Goal: Transaction & Acquisition: Purchase product/service

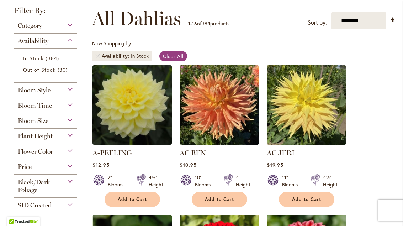
scroll to position [98, 0]
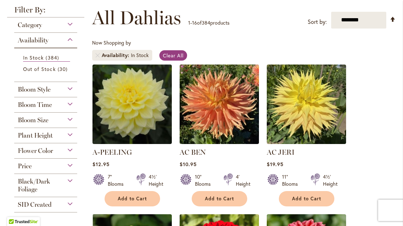
click at [360, 21] on select "**********" at bounding box center [358, 20] width 55 height 17
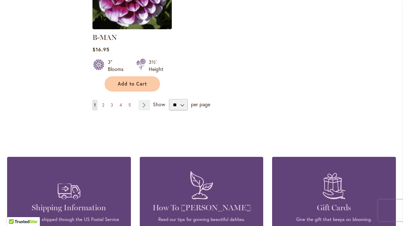
scroll to position [956, 0]
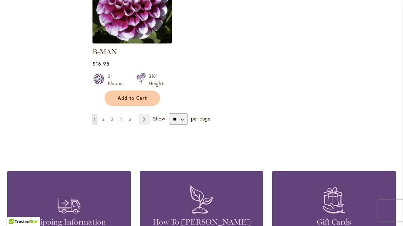
click at [144, 114] on link "Page Next" at bounding box center [144, 119] width 12 height 11
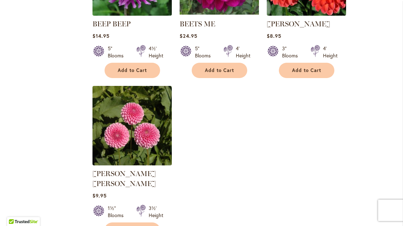
scroll to position [882, 0]
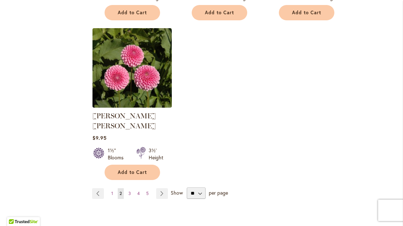
click at [165, 188] on link "Page Next" at bounding box center [162, 193] width 12 height 11
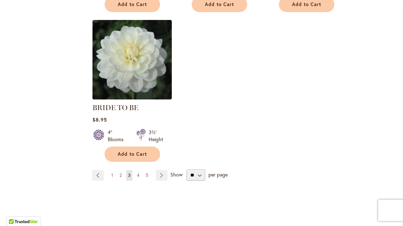
scroll to position [902, 0]
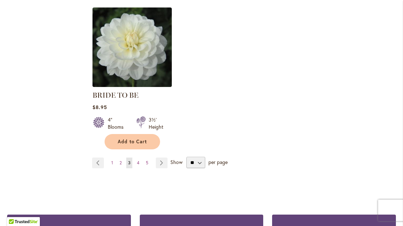
click at [163, 160] on link "Page Next" at bounding box center [162, 162] width 12 height 11
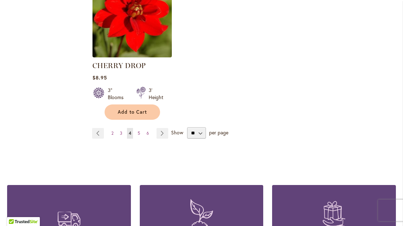
scroll to position [974, 0]
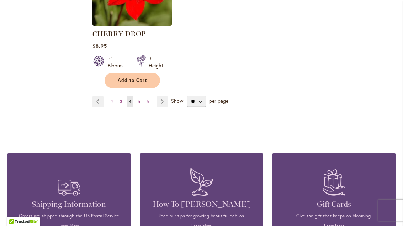
click at [165, 98] on link "Page Next" at bounding box center [163, 101] width 12 height 11
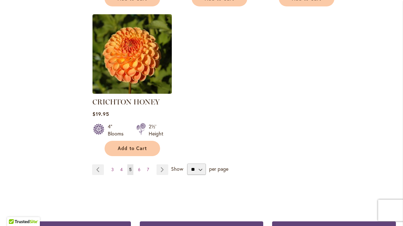
scroll to position [928, 0]
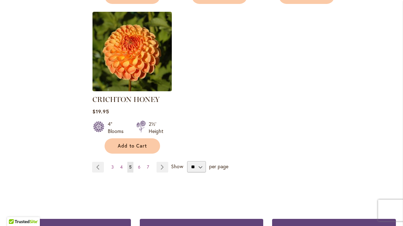
click at [165, 162] on link "Page Next" at bounding box center [163, 167] width 12 height 11
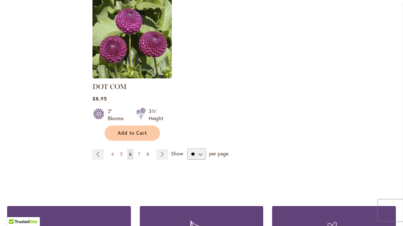
scroll to position [945, 0]
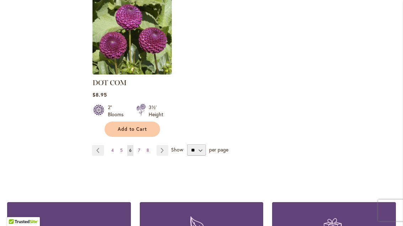
click at [166, 145] on link "Page Next" at bounding box center [163, 150] width 12 height 11
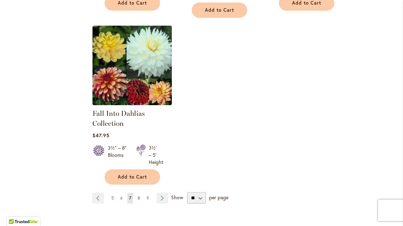
scroll to position [914, 0]
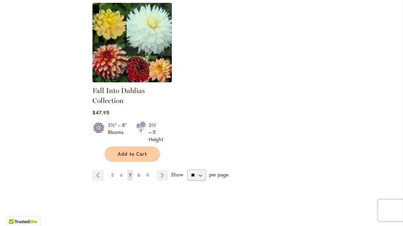
click at [164, 175] on link "Page Next" at bounding box center [163, 175] width 12 height 11
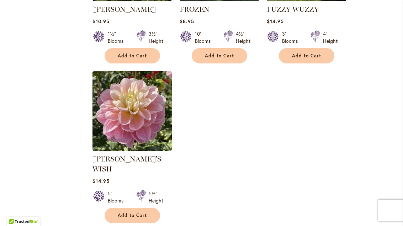
scroll to position [903, 0]
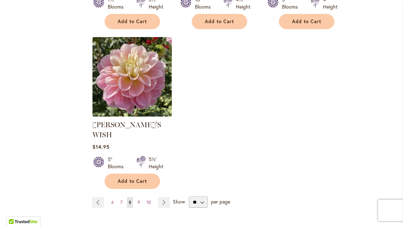
click at [159, 197] on link "Page Next" at bounding box center [164, 202] width 12 height 11
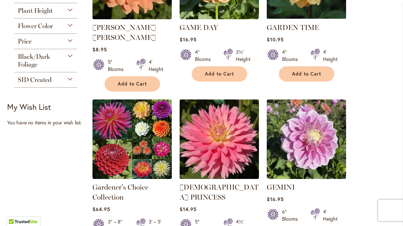
scroll to position [225, 0]
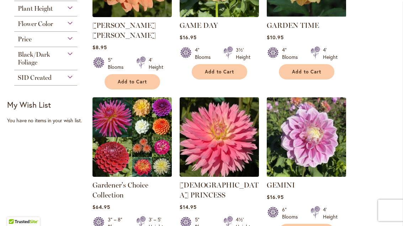
click at [125, 180] on link "Gardener's Choice Collection" at bounding box center [121, 189] width 56 height 19
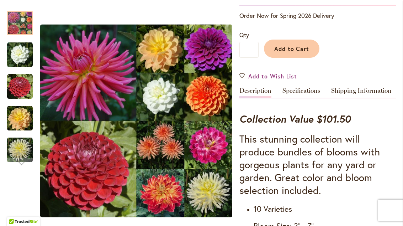
scroll to position [154, 0]
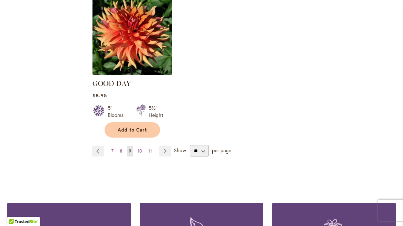
scroll to position [912, 0]
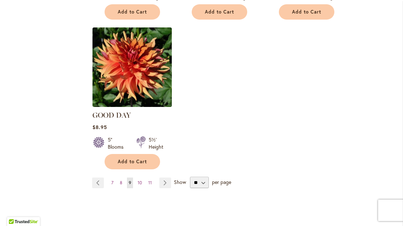
click at [162, 177] on link "Page Next" at bounding box center [165, 182] width 12 height 11
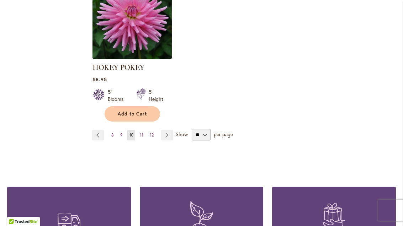
scroll to position [967, 0]
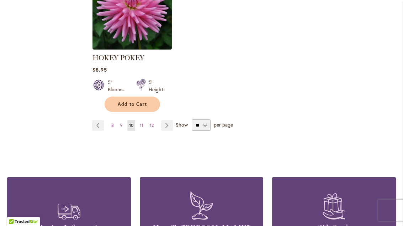
click at [170, 122] on link "Page Next" at bounding box center [167, 125] width 12 height 11
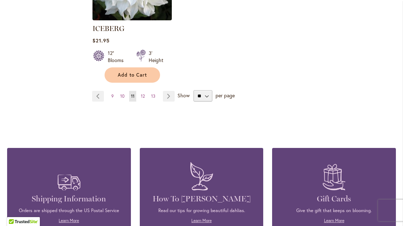
scroll to position [989, 0]
click at [173, 91] on link "Page Next" at bounding box center [169, 96] width 12 height 11
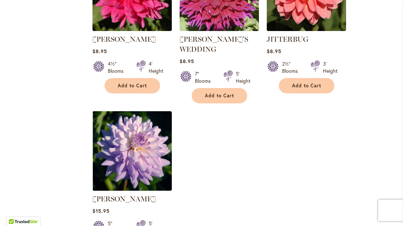
scroll to position [860, 0]
